Goal: Task Accomplishment & Management: Use online tool/utility

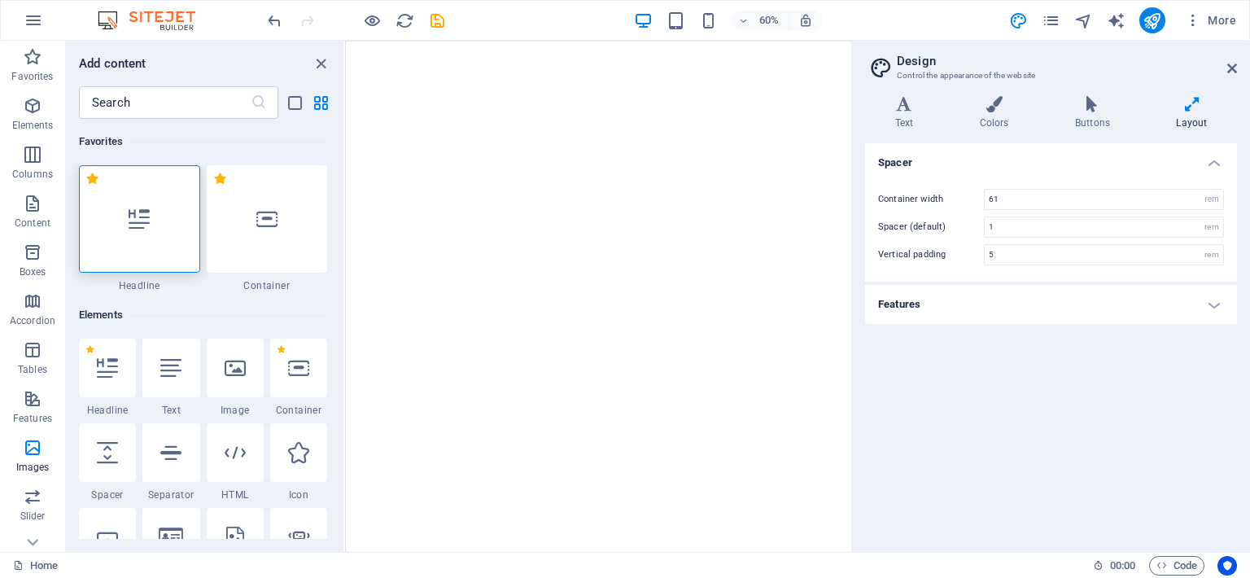
select select "rem"
click at [1237, 207] on div "Variants Text Colors Buttons Layout Text Standard Bold Links Font color Font Ro…" at bounding box center [1051, 317] width 398 height 469
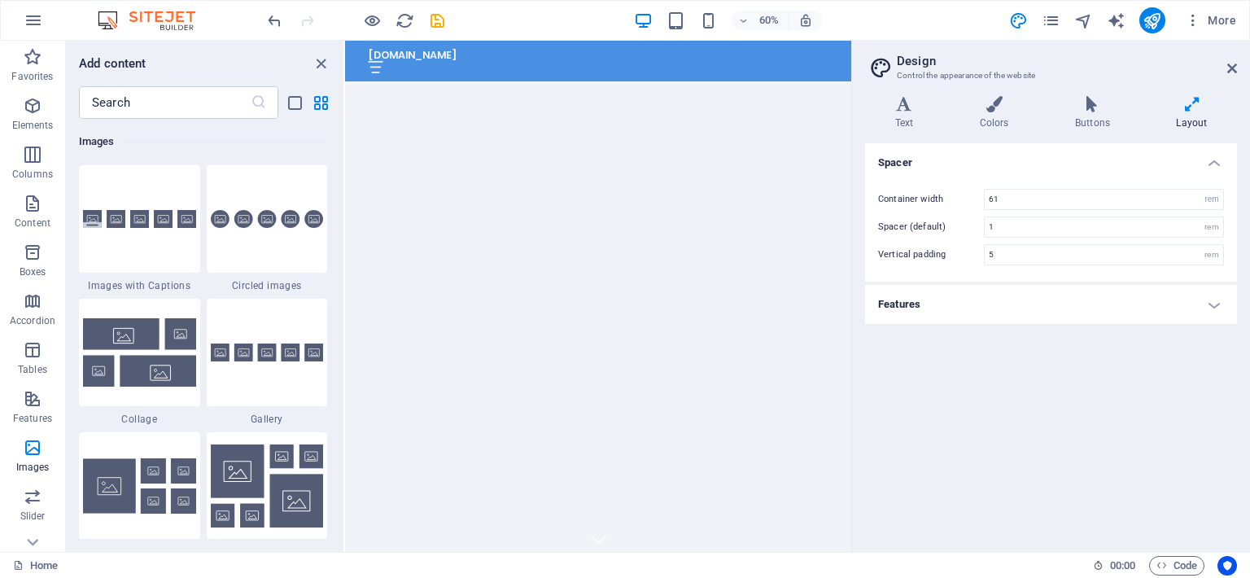
scroll to position [530, 0]
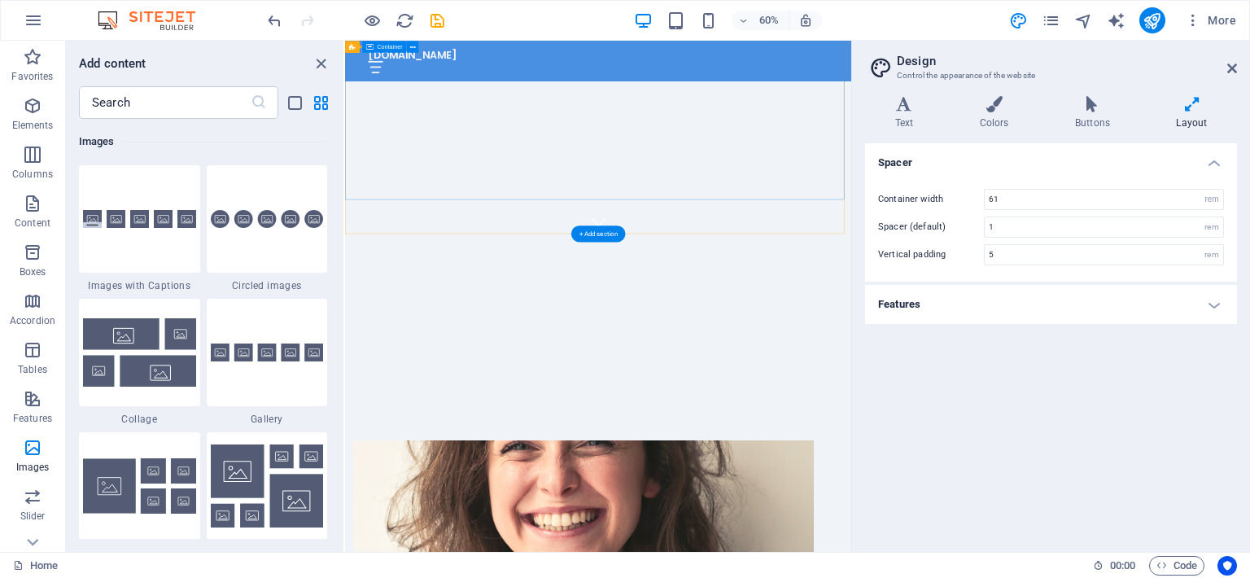
click at [1023, 362] on div "Descubre el futuro de la televisión" at bounding box center [767, 472] width 844 height 221
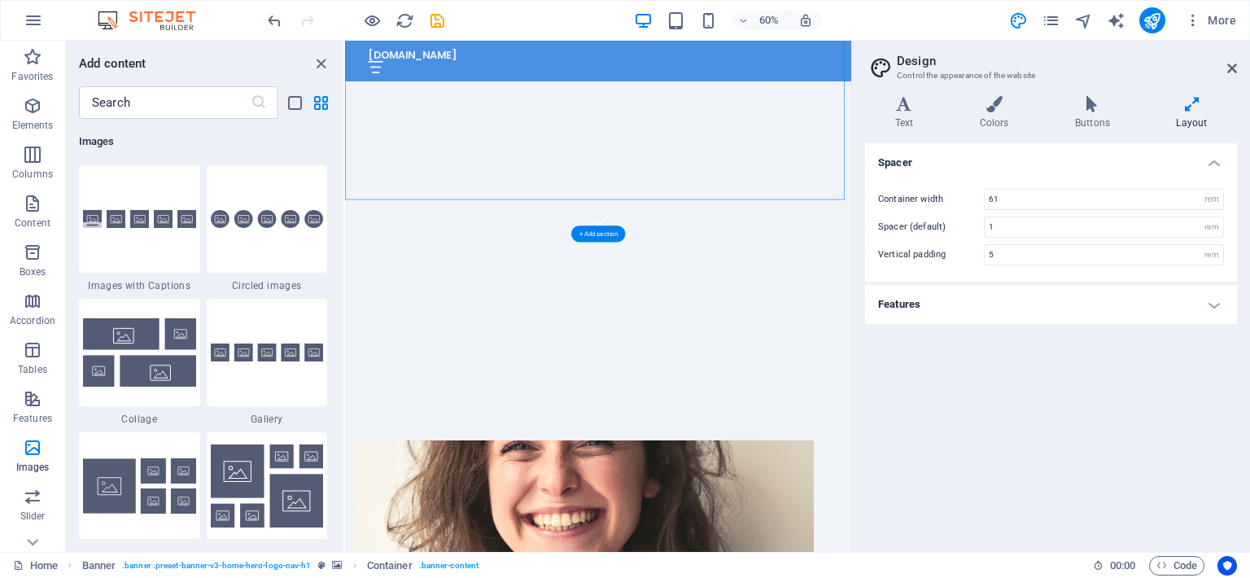
click at [609, 234] on div "+ Add section" at bounding box center [598, 233] width 54 height 16
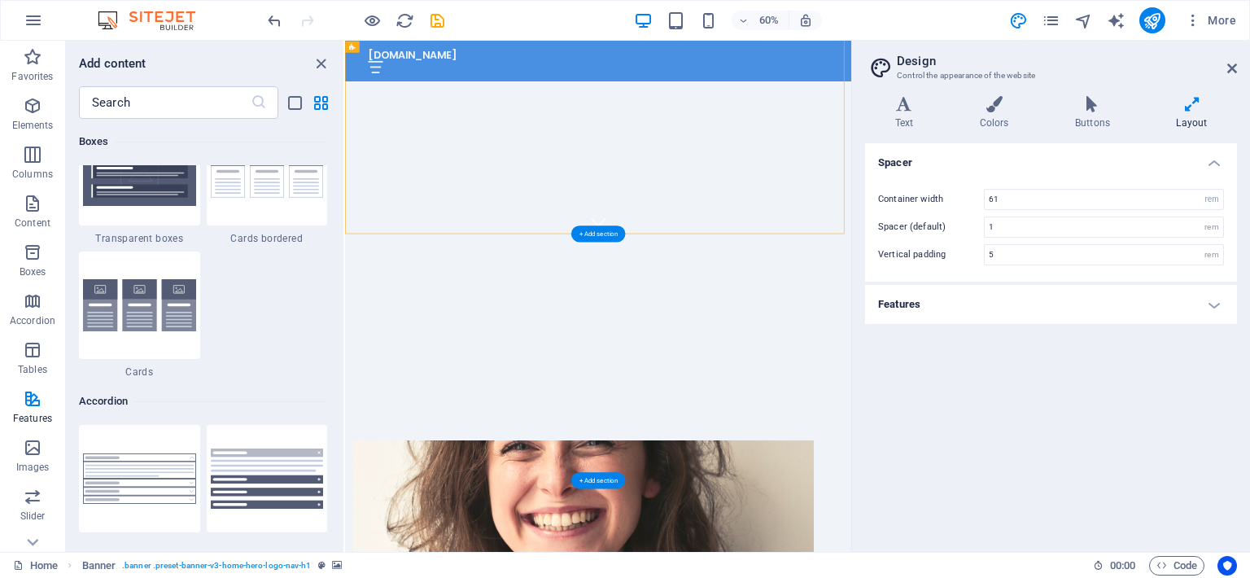
scroll to position [2846, 0]
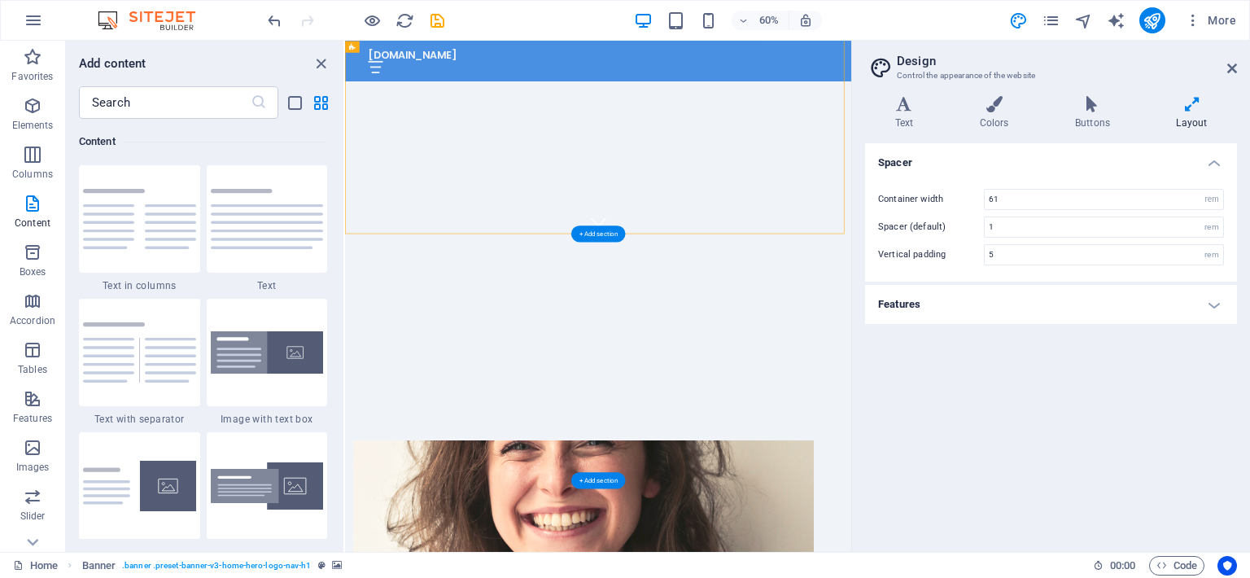
click at [609, 234] on div "+ Add section" at bounding box center [598, 233] width 54 height 16
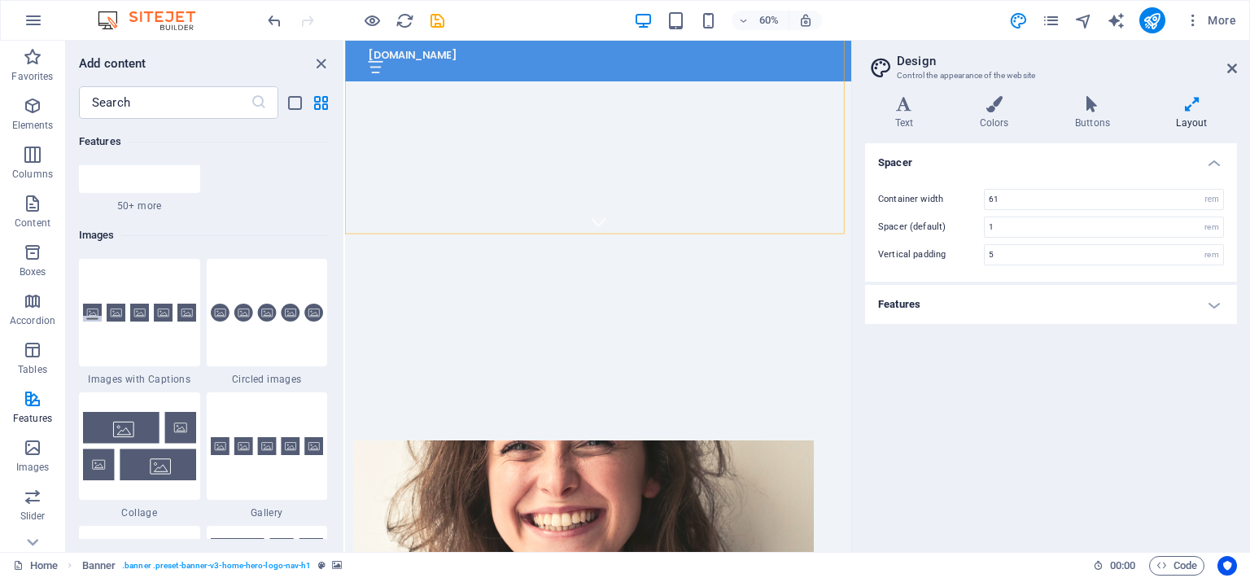
scroll to position [8158, 0]
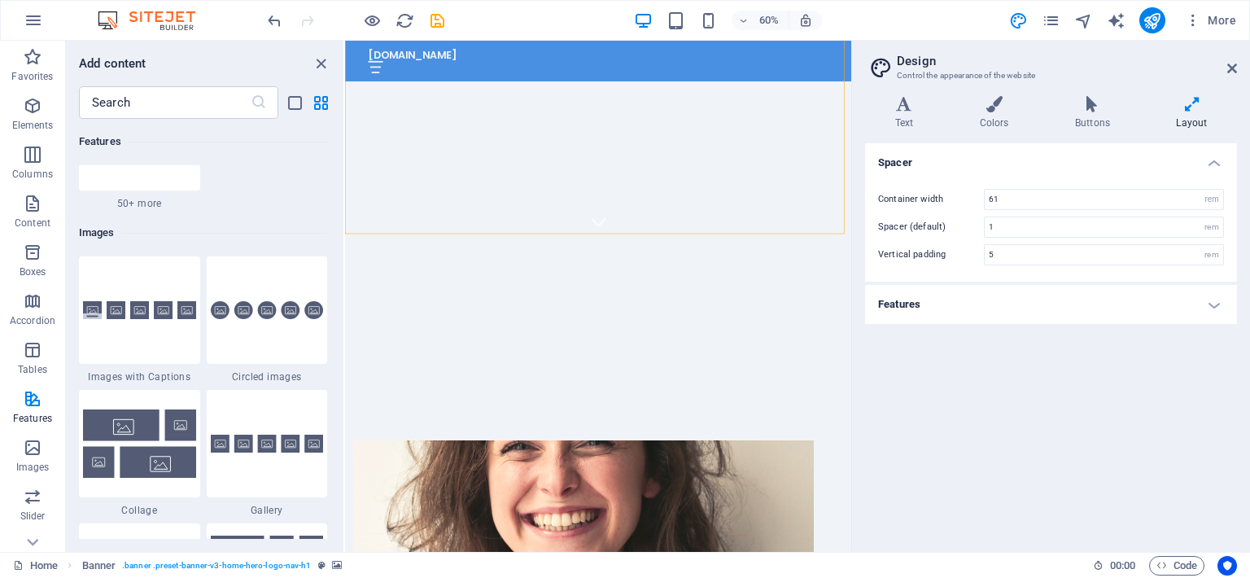
click at [115, 456] on img at bounding box center [139, 443] width 113 height 68
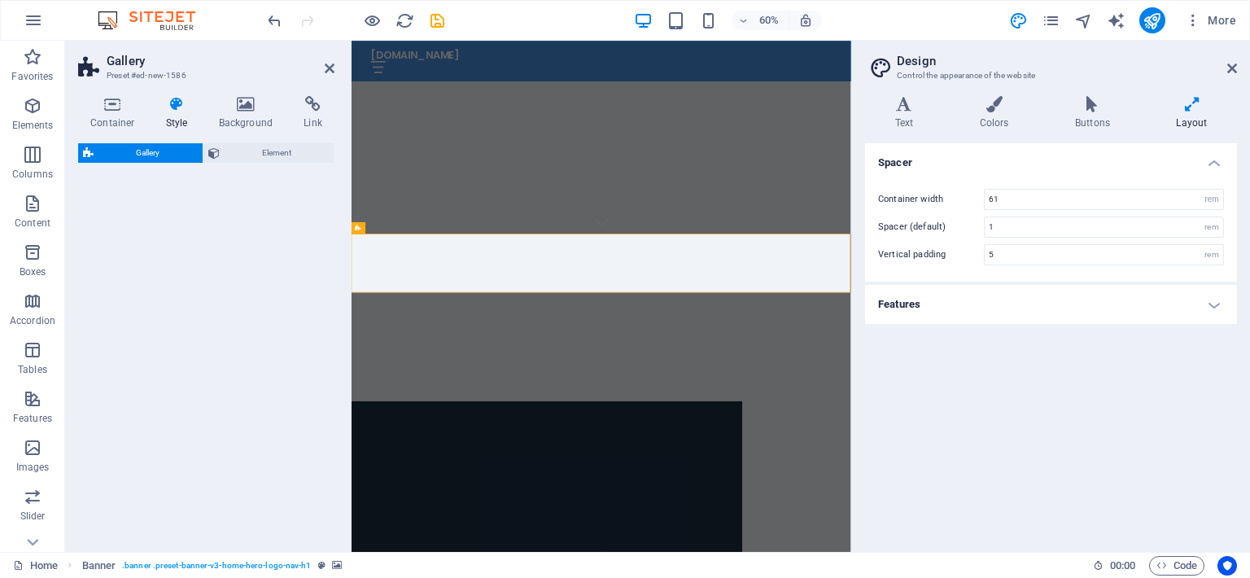
select select "rem"
select select "preset-gallery-v3-collage"
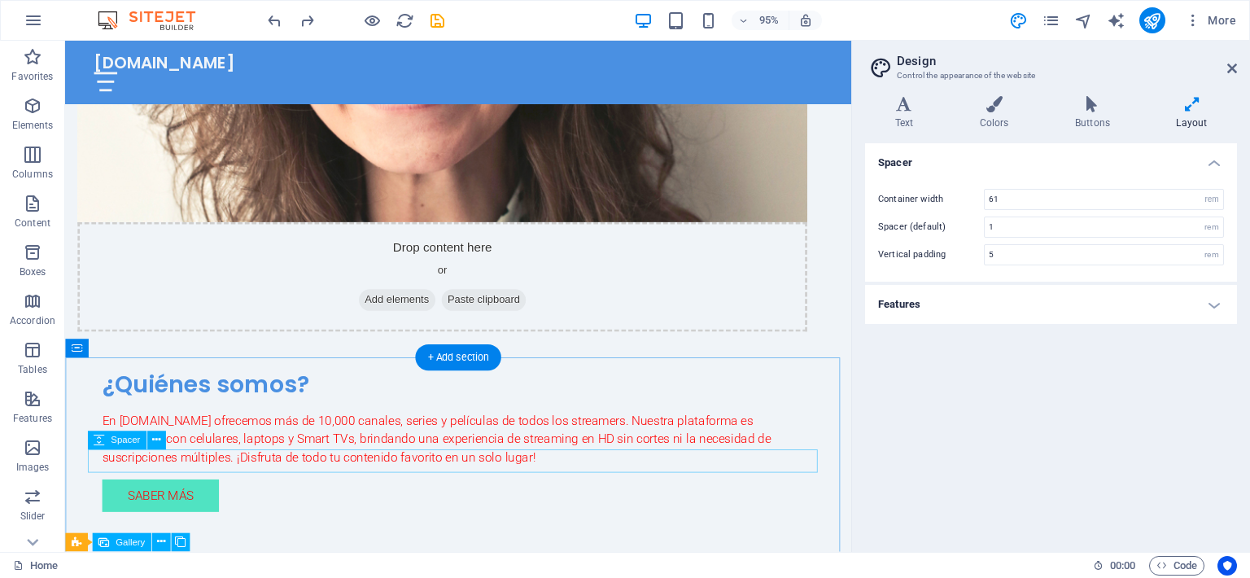
scroll to position [963, 0]
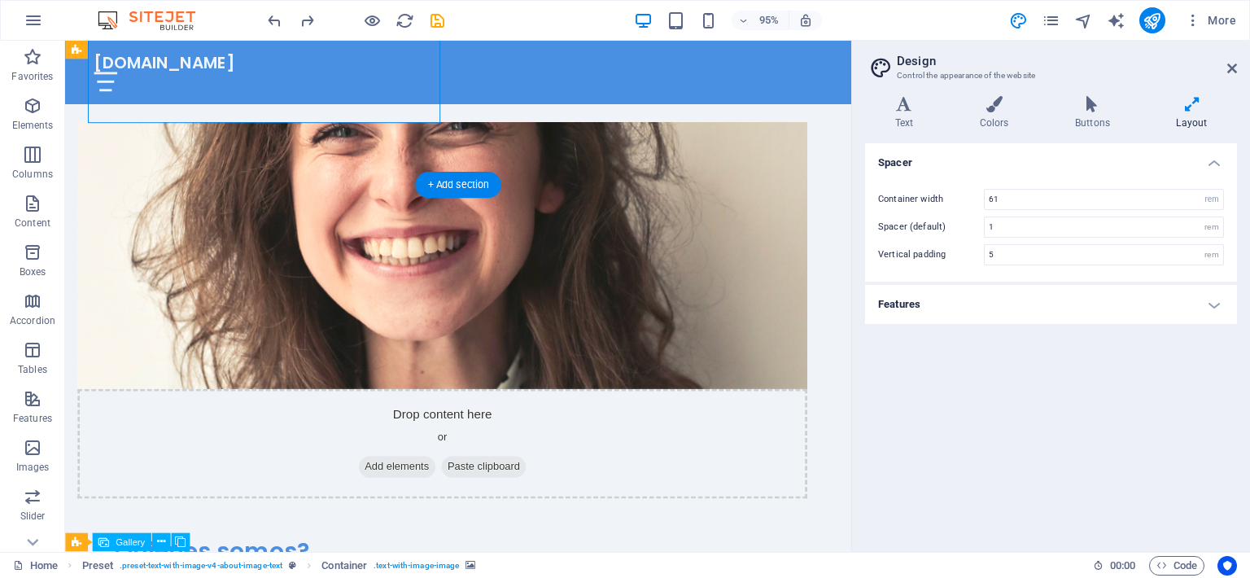
scroll to position [796, 0]
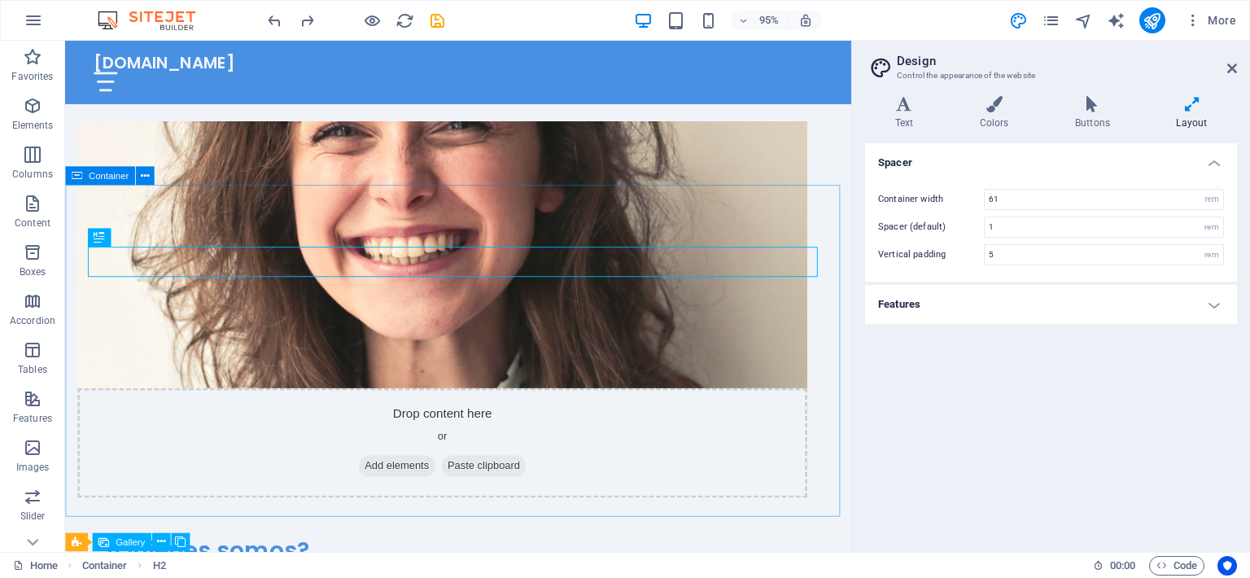
click at [107, 184] on div "Container" at bounding box center [100, 176] width 70 height 19
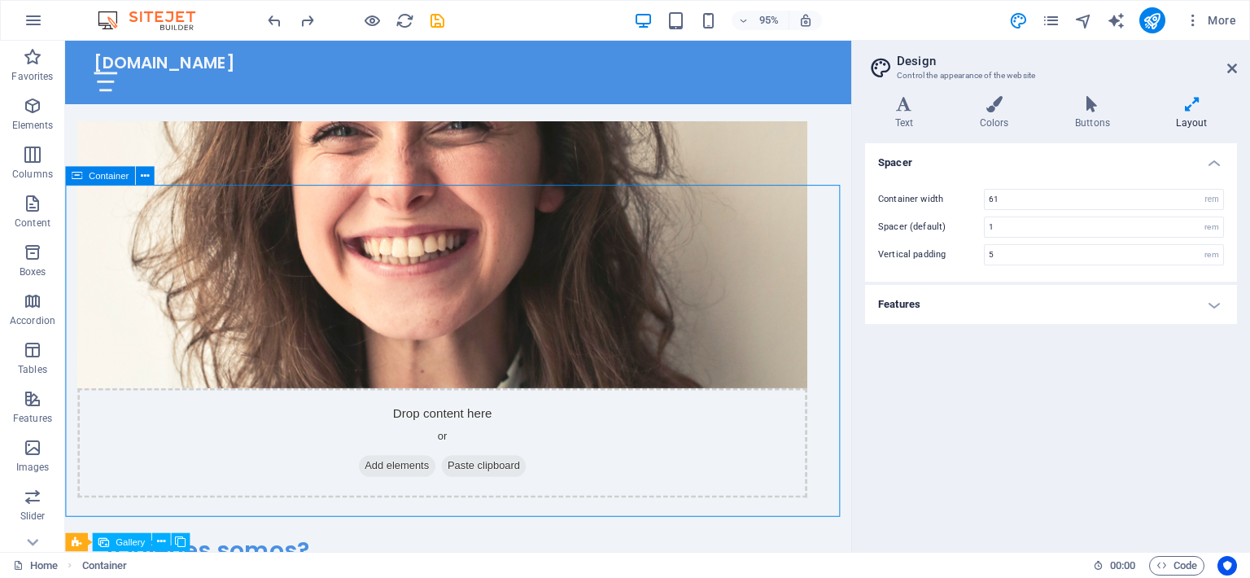
click at [142, 177] on icon at bounding box center [145, 176] width 8 height 16
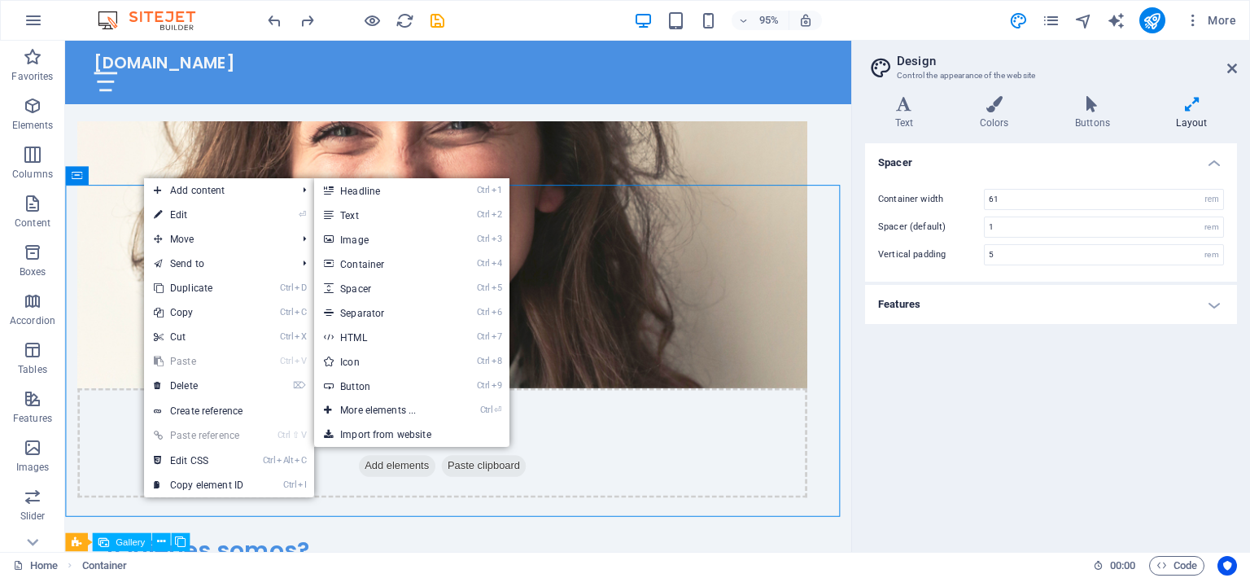
click at [374, 414] on link "Ctrl ⏎ More elements ..." at bounding box center [381, 410] width 134 height 24
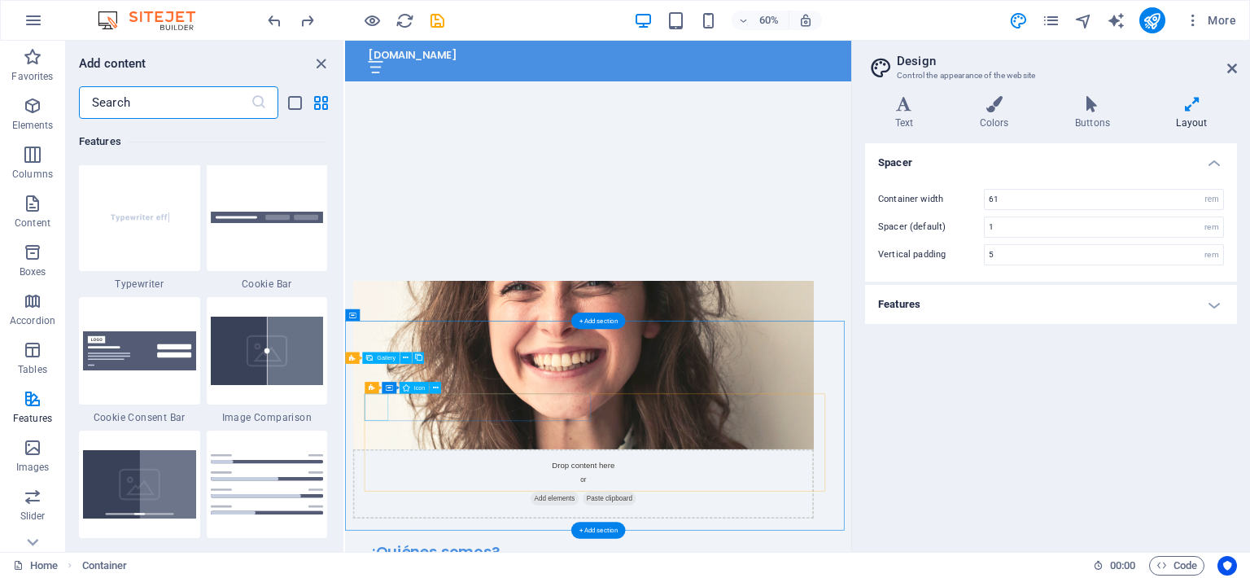
scroll to position [6477, 0]
click at [139, 252] on img at bounding box center [139, 216] width 113 height 75
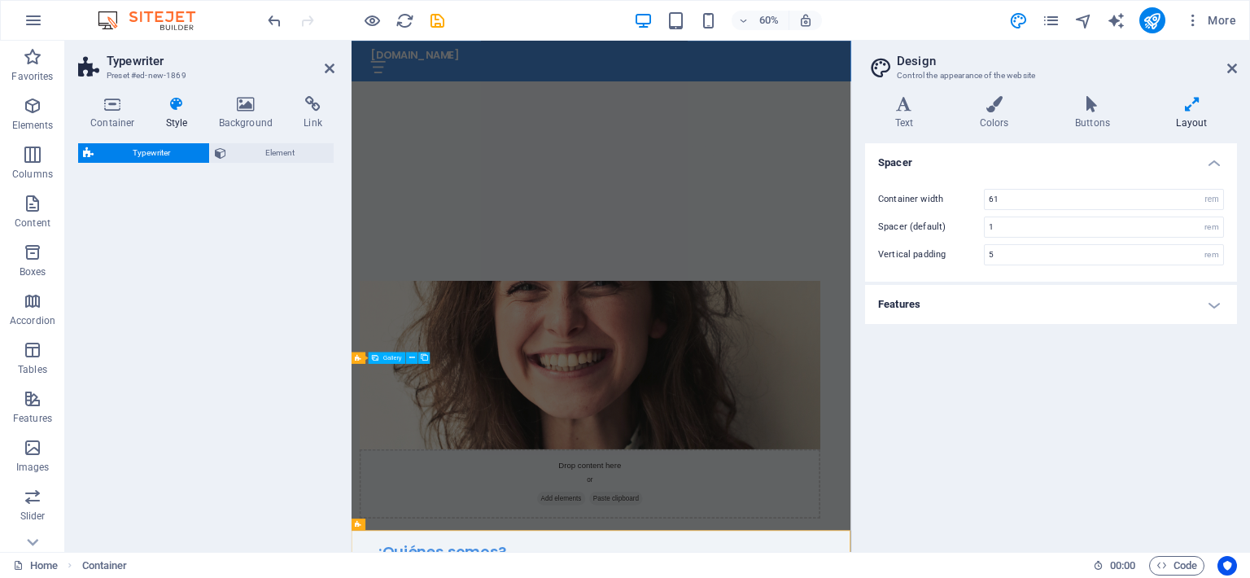
select select "ms"
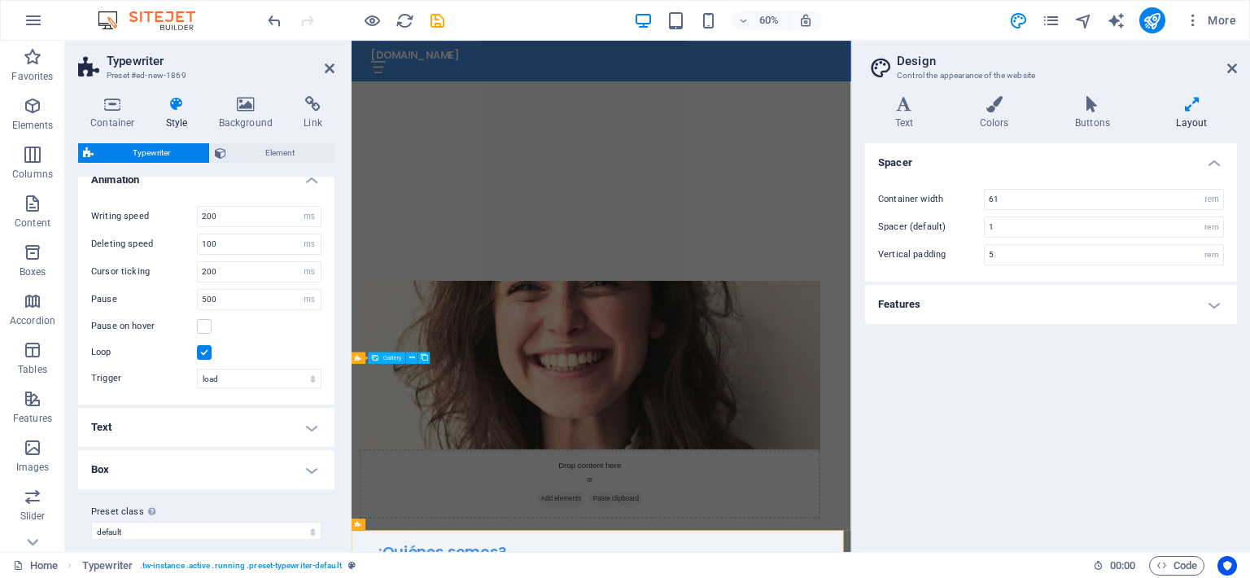
scroll to position [30, 0]
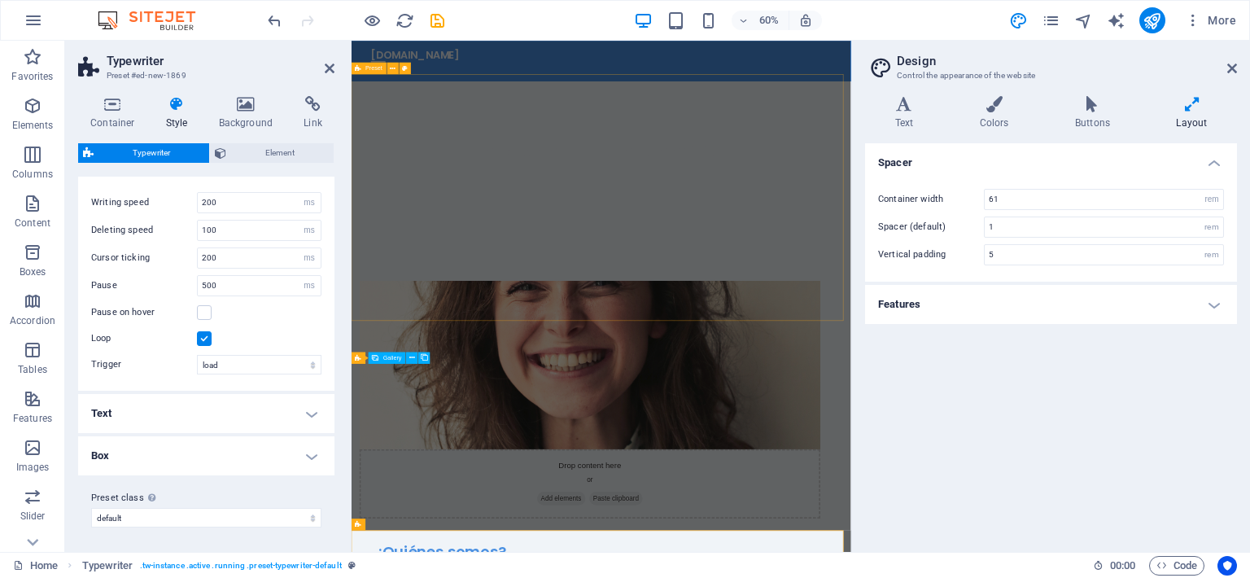
click at [325, 68] on icon at bounding box center [330, 68] width 10 height 13
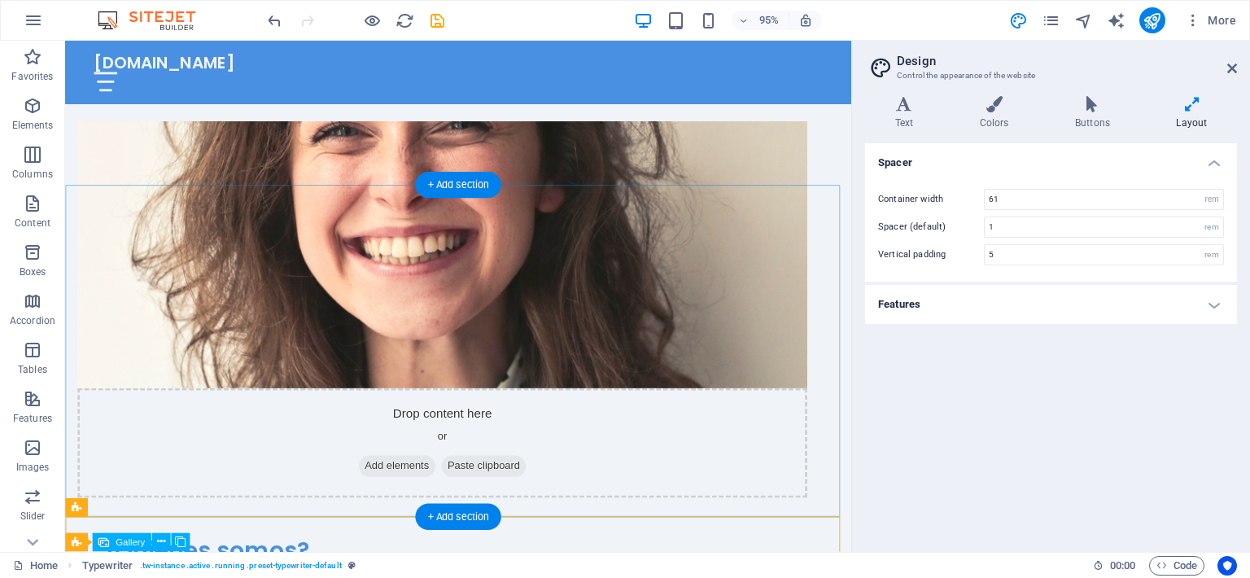
click at [455, 185] on div "+ Add section" at bounding box center [457, 185] width 85 height 26
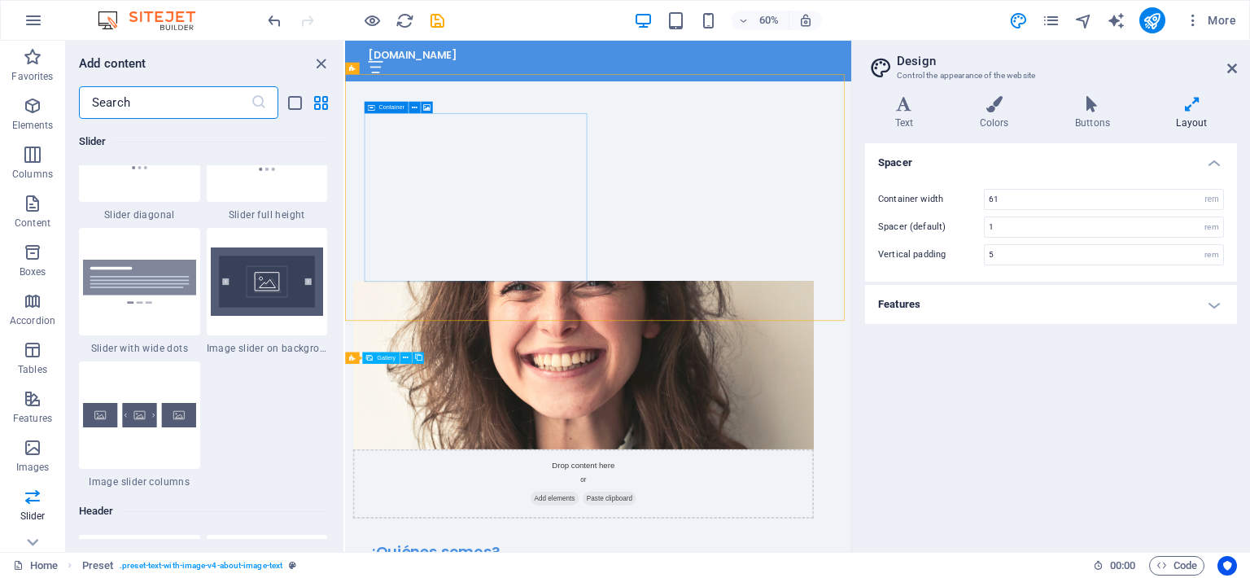
scroll to position [9427, 0]
drag, startPoint x: 329, startPoint y: 358, endPoint x: 307, endPoint y: 271, distance: 90.0
click at [329, 358] on div "Favorites 1 Star Headline 1 Star Container Elements 1 Star Headline 1 Star Text…" at bounding box center [204, 329] width 277 height 420
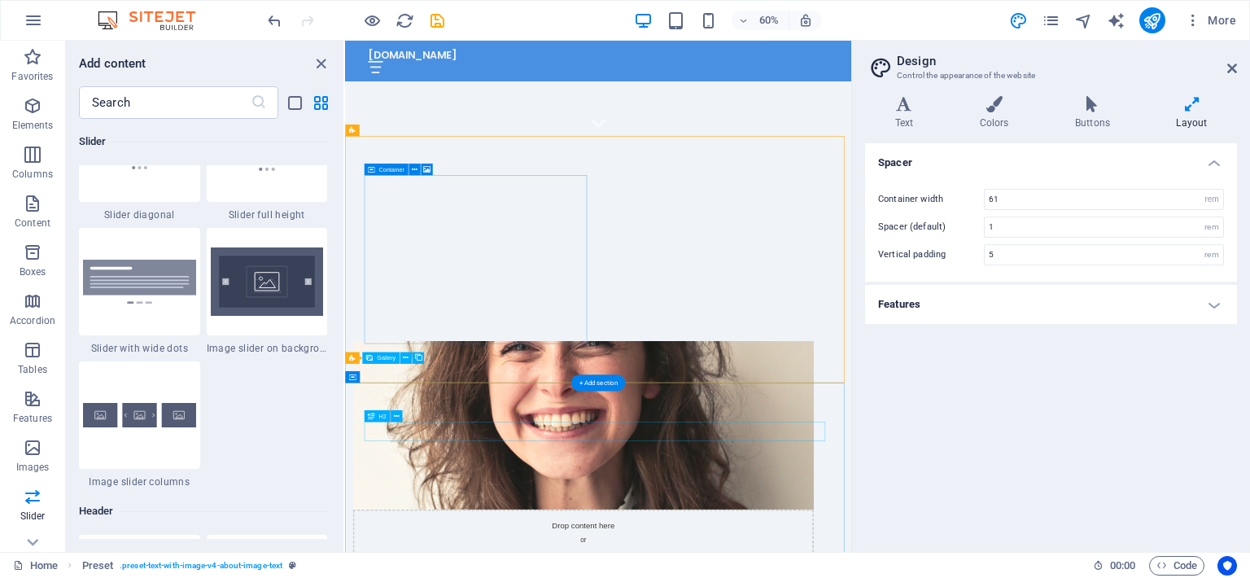
scroll to position [692, 0]
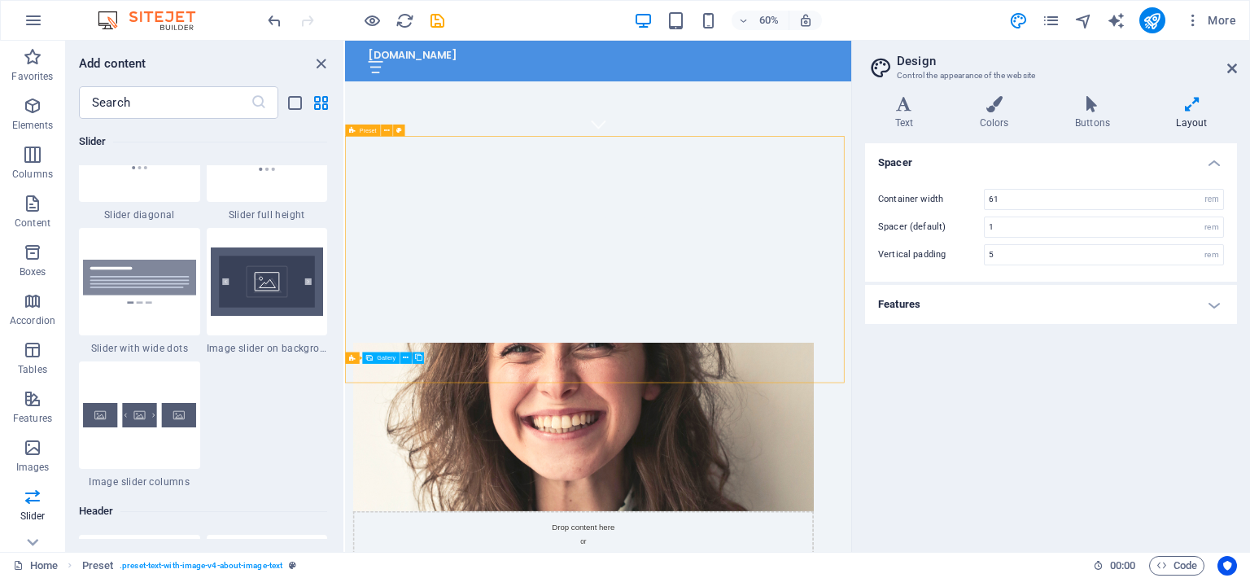
click at [368, 131] on span "Preset" at bounding box center [367, 130] width 17 height 6
click at [363, 131] on span "Preset" at bounding box center [367, 130] width 17 height 6
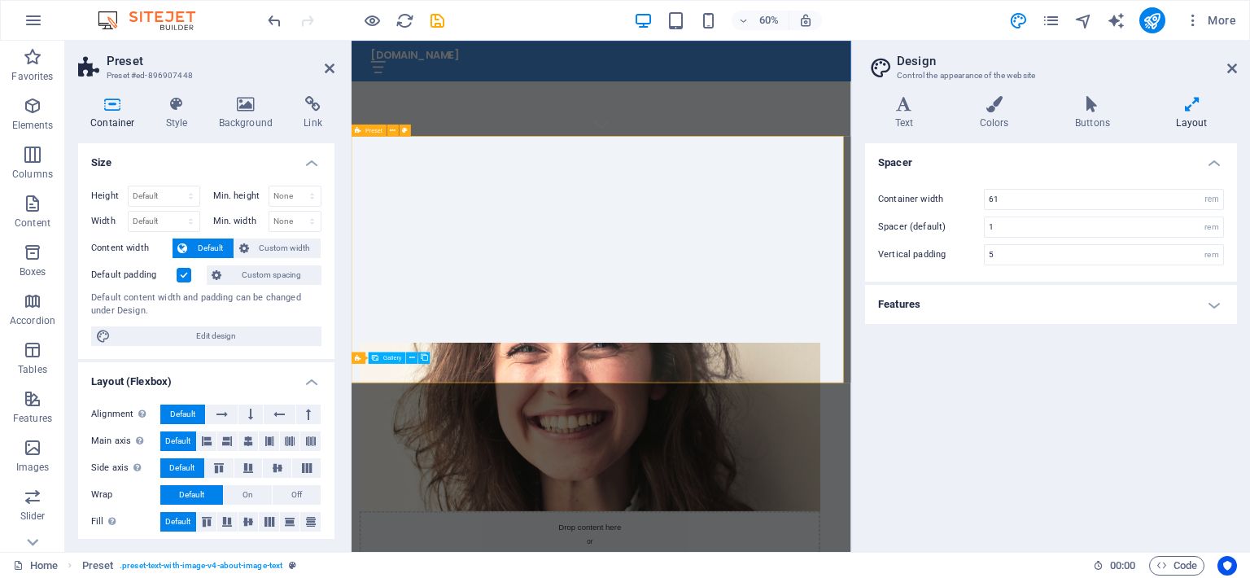
click at [394, 131] on icon at bounding box center [393, 130] width 6 height 11
